Goal: Find specific page/section: Find specific page/section

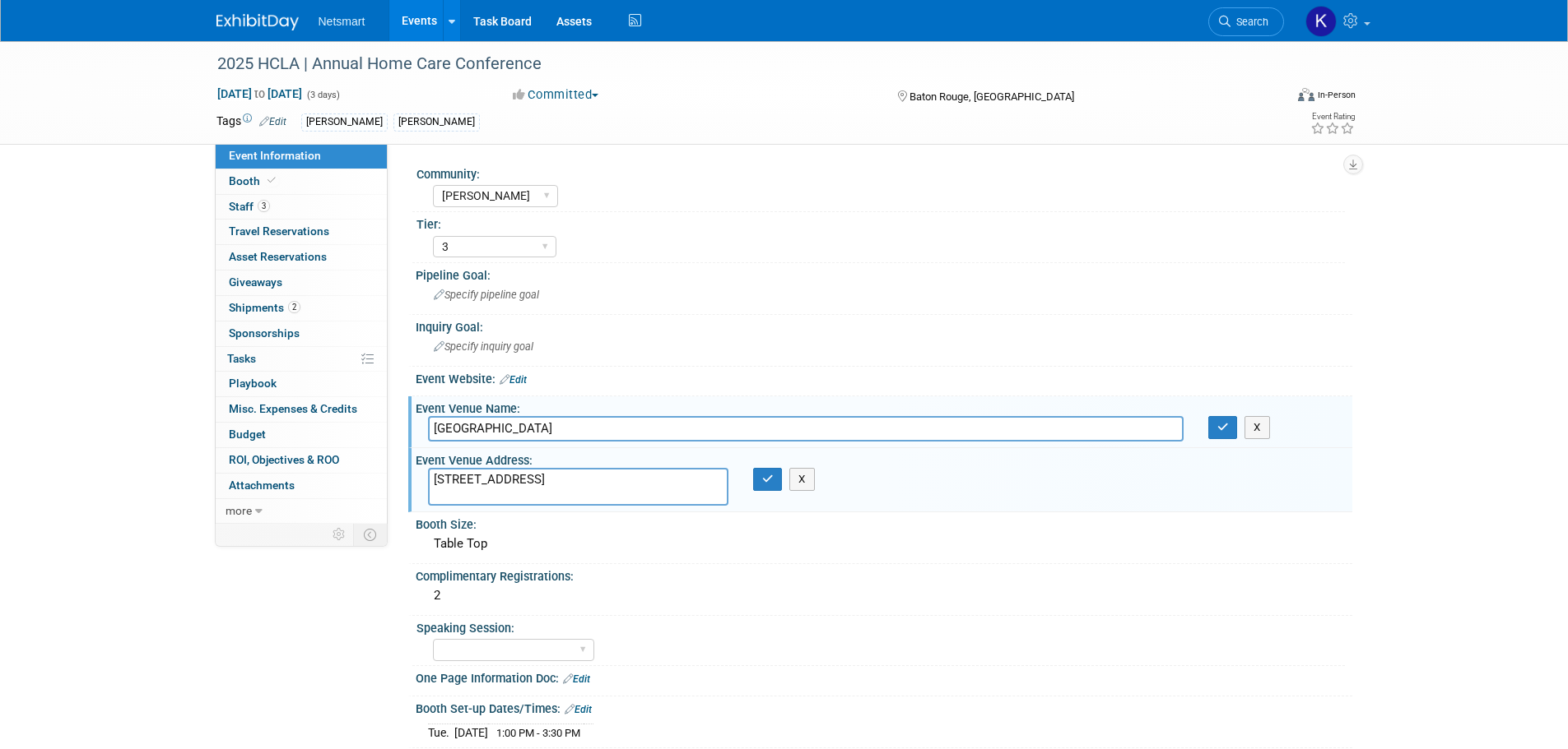
select select "[PERSON_NAME]"
select select "3"
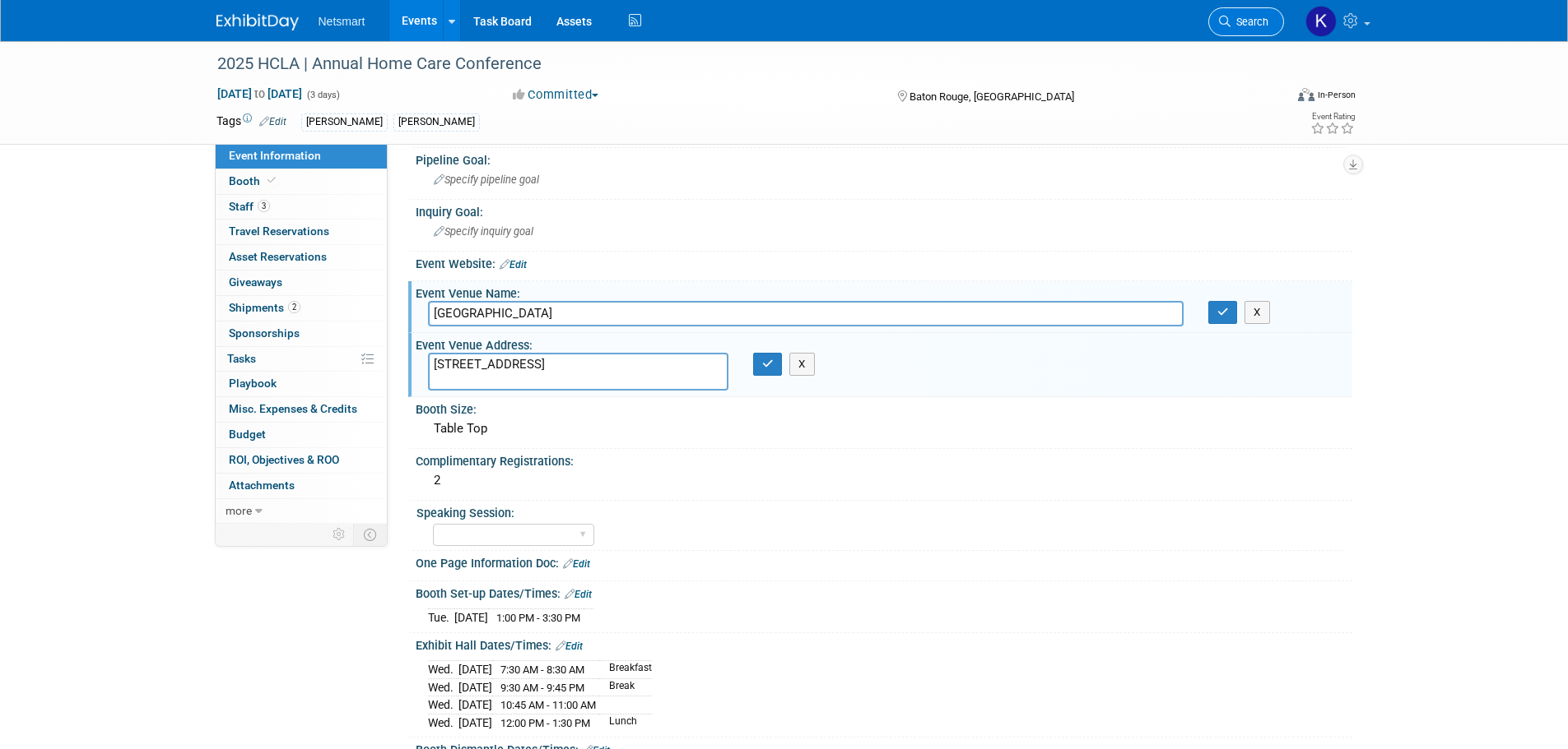
click at [1253, 34] on link "Search" at bounding box center [1246, 22] width 76 height 28
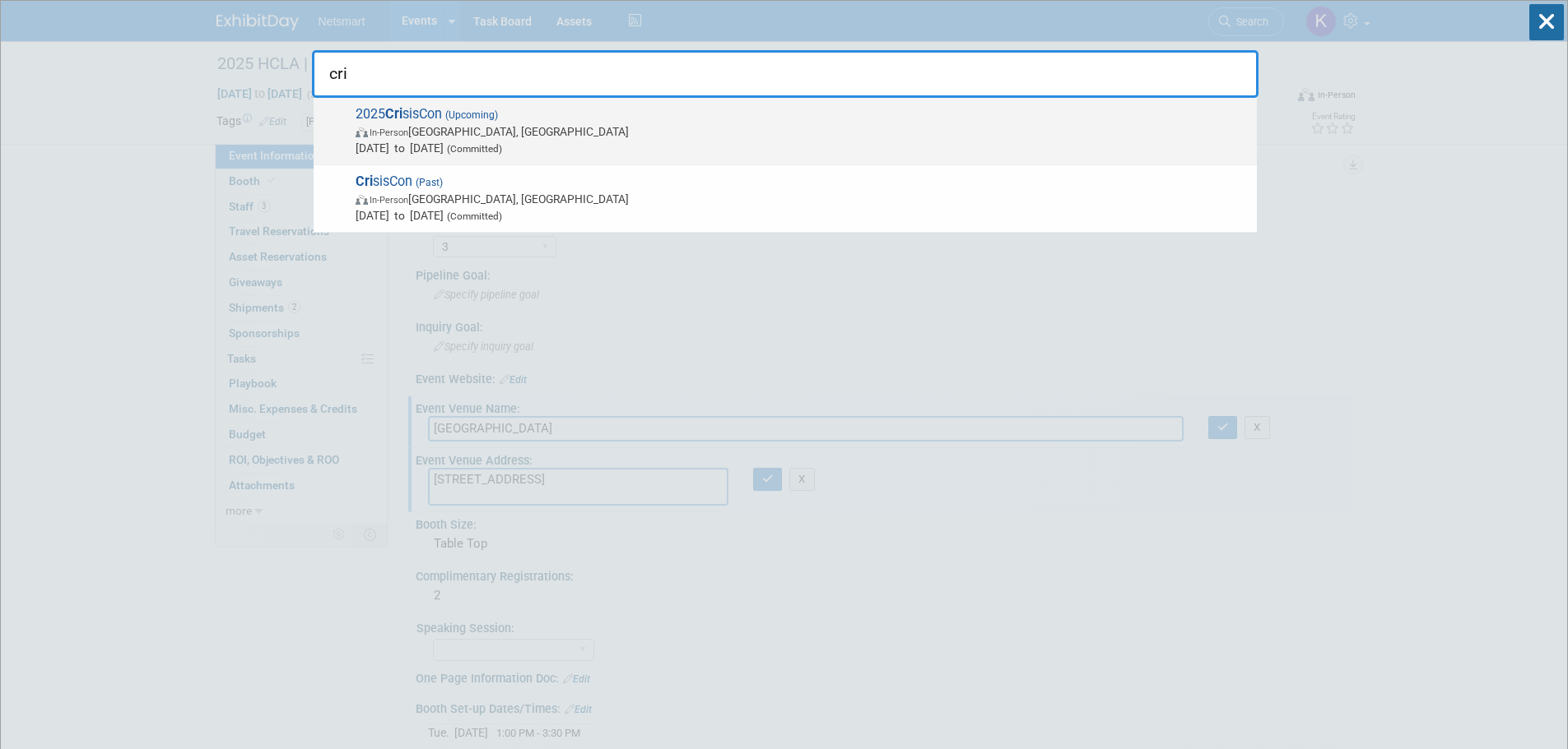
type input "cri"
click at [739, 122] on span "2025 Cri sisCon (Upcoming) In-Person Indianapolis, IN Sep 28, 2025 to Oct 1, 20…" at bounding box center [799, 131] width 897 height 50
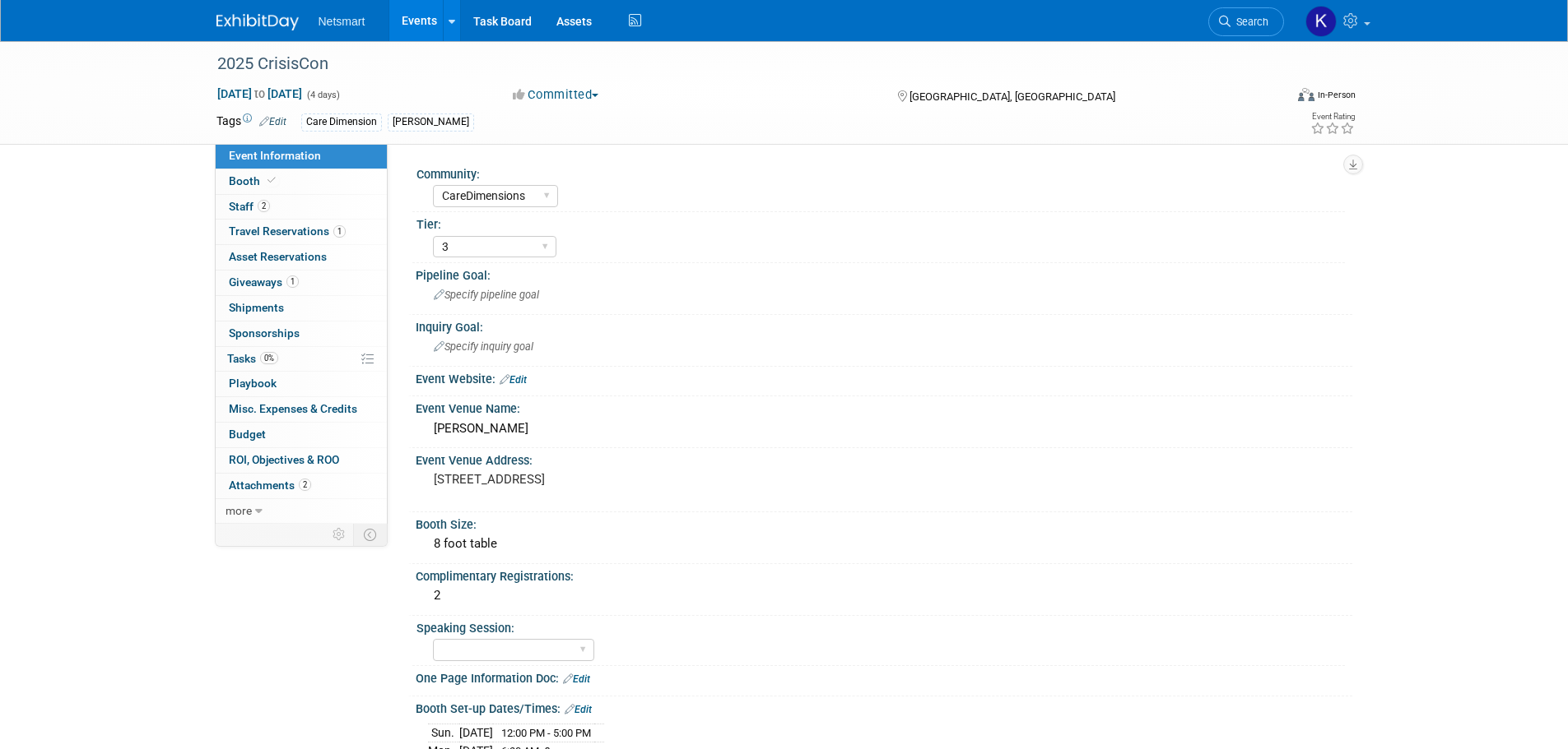
select select "CareDimensions"
select select "3"
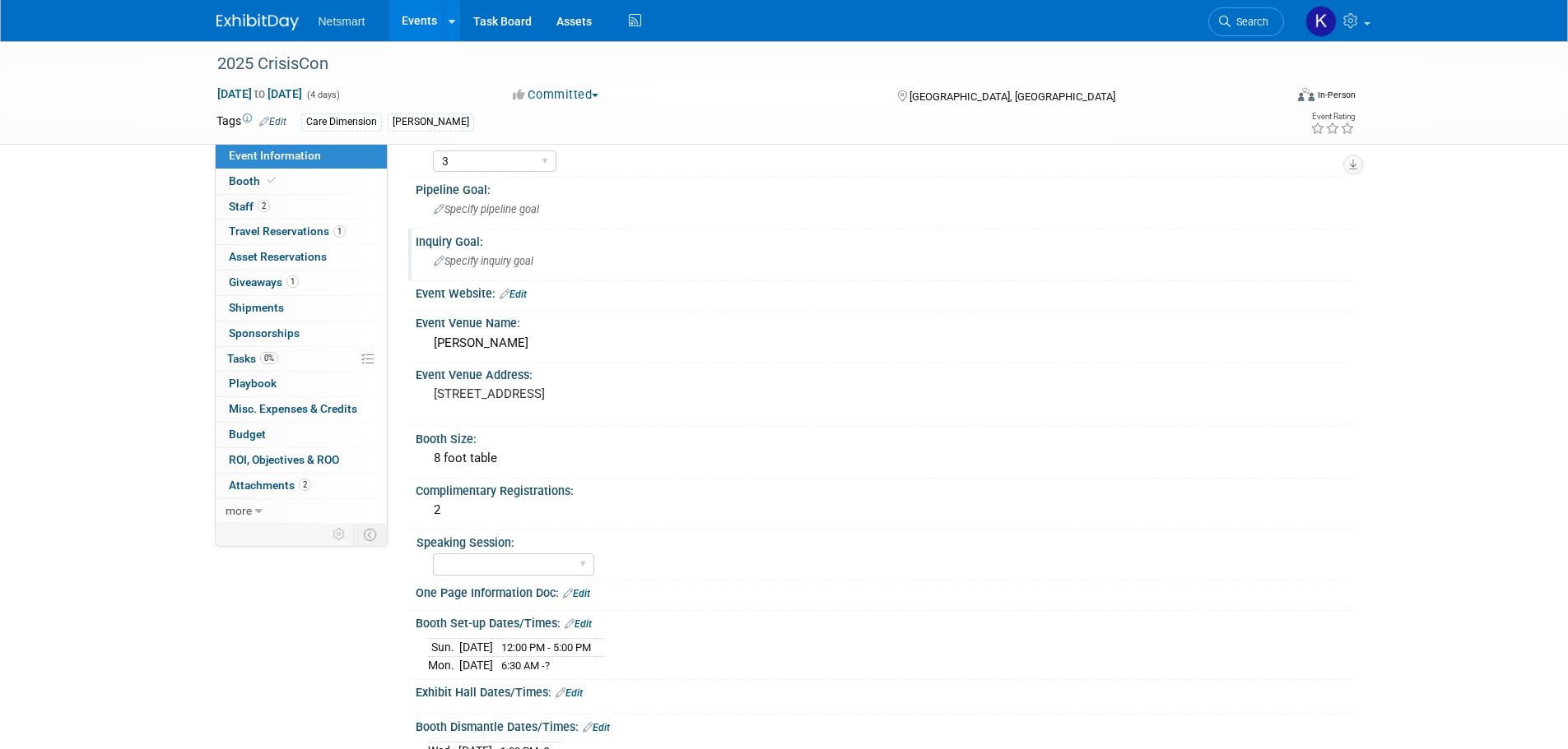
scroll to position [164, 0]
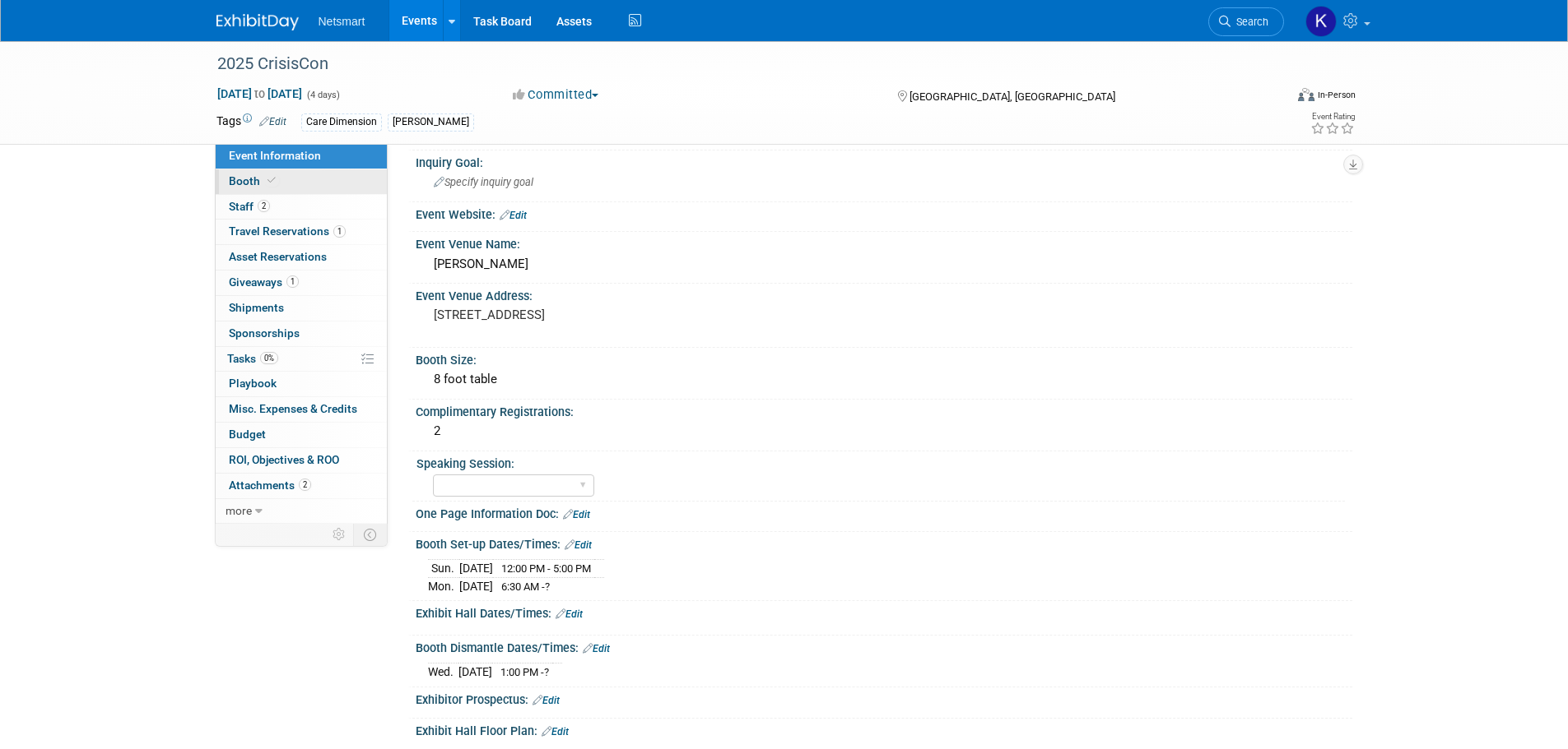
click at [265, 187] on span "Booth" at bounding box center [254, 181] width 50 height 13
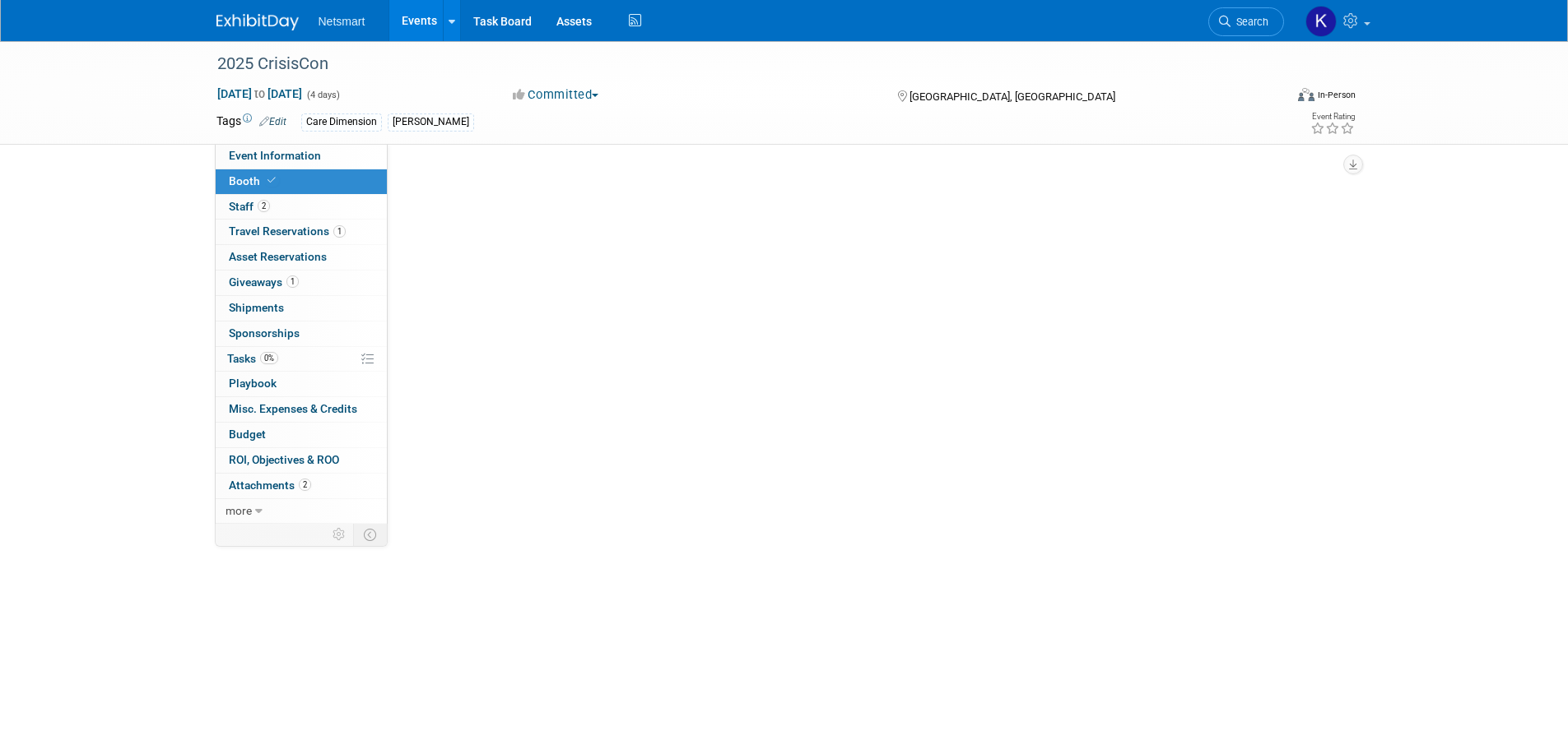
scroll to position [0, 0]
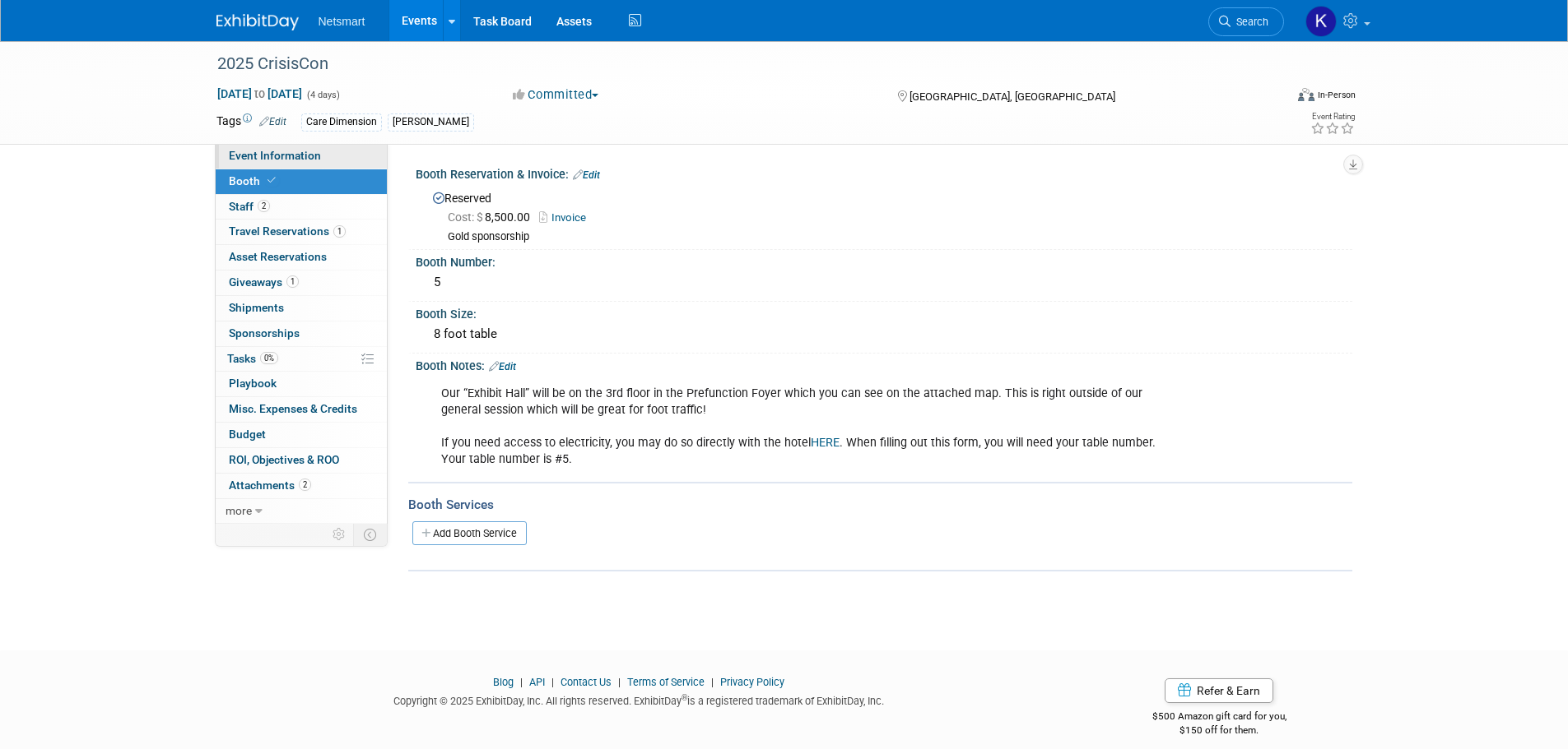
click at [280, 155] on span "Event Information" at bounding box center [274, 156] width 92 height 13
select select "CareDimensions"
select select "3"
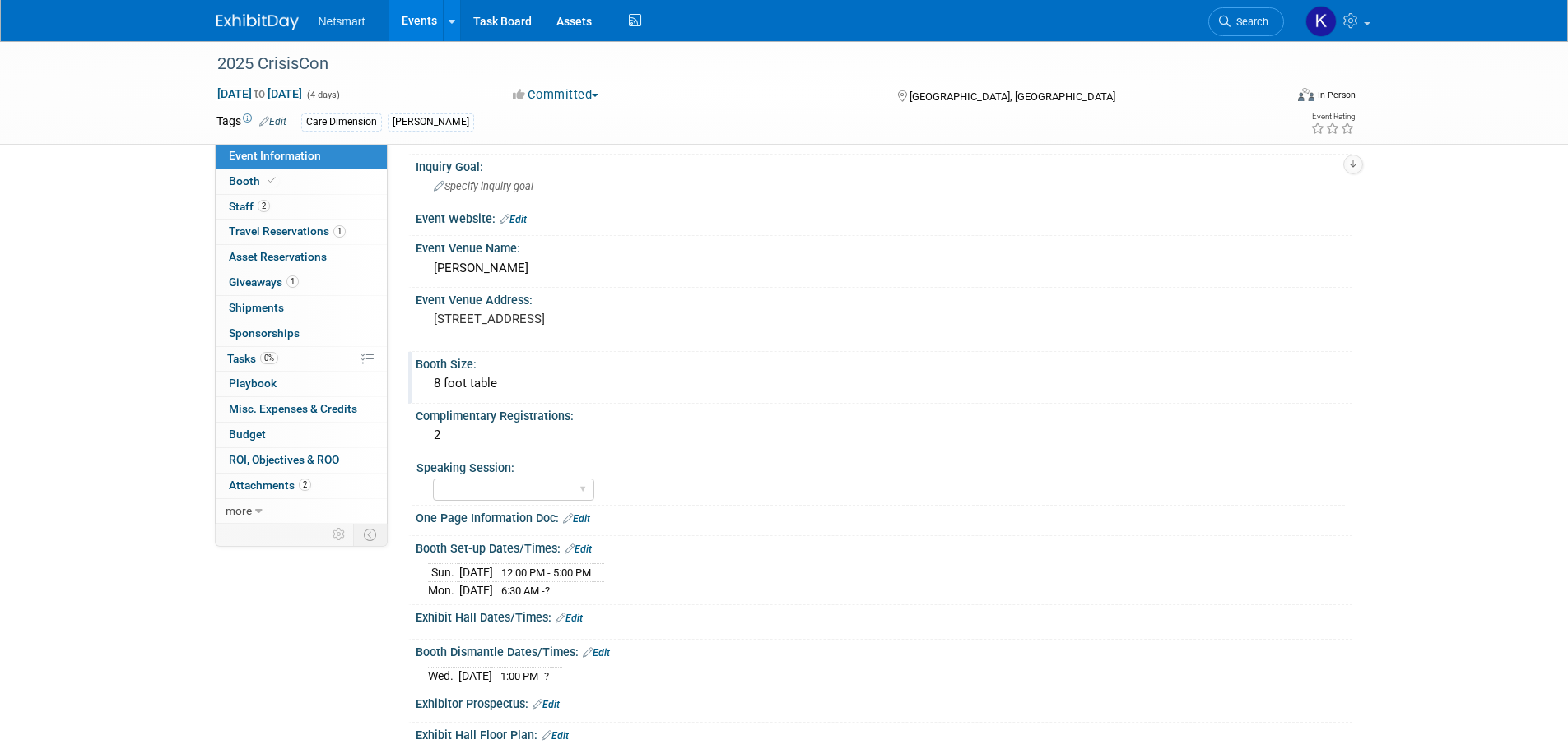
scroll to position [164, 0]
